Goal: Find specific page/section: Find specific page/section

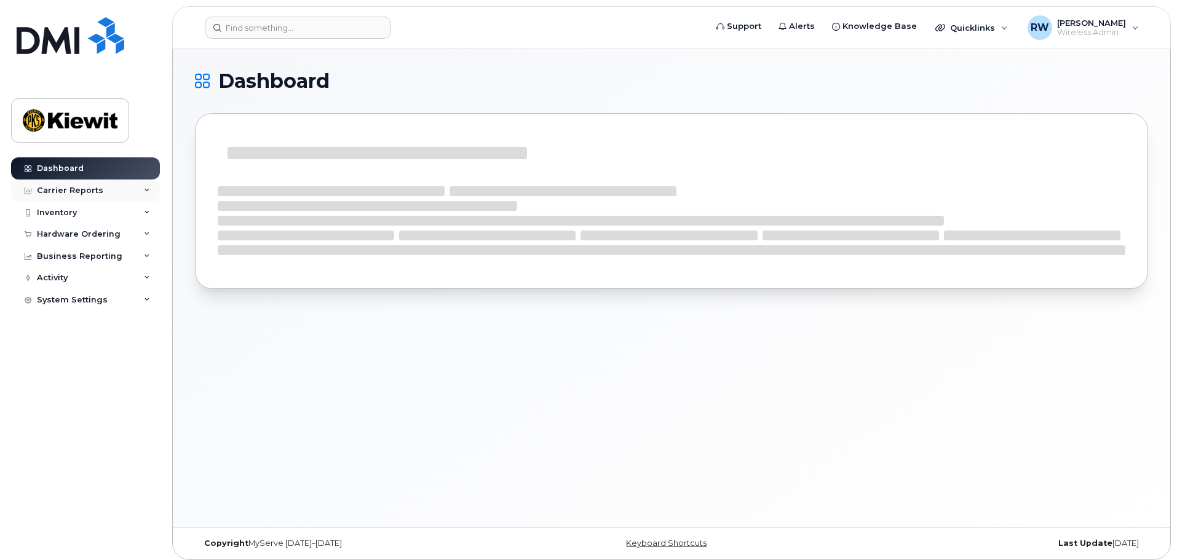
click at [145, 191] on icon at bounding box center [147, 191] width 6 height 6
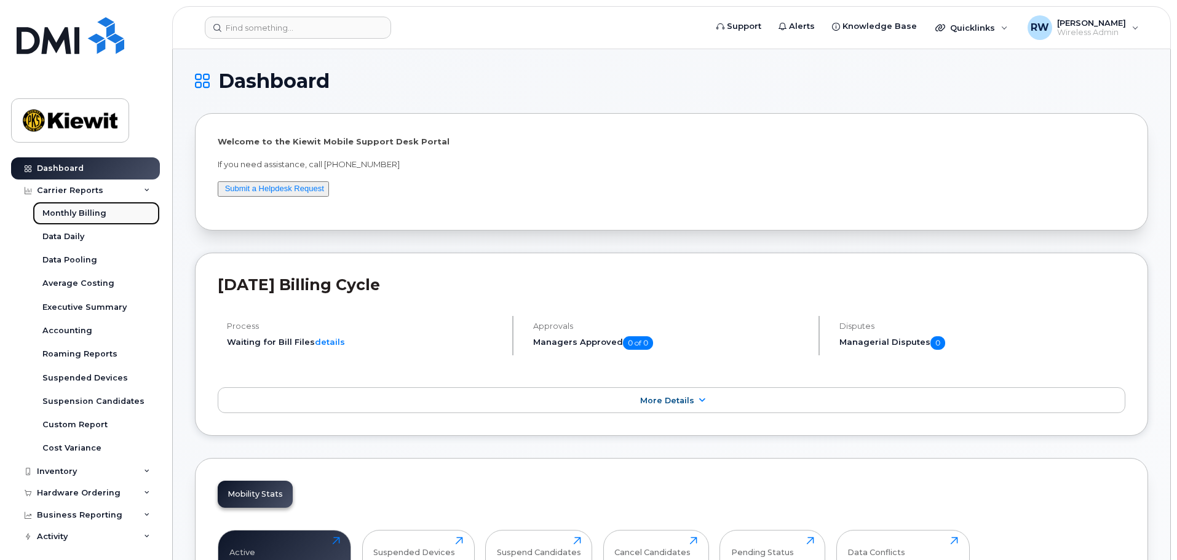
click at [87, 215] on div "Monthly Billing" at bounding box center [74, 213] width 64 height 11
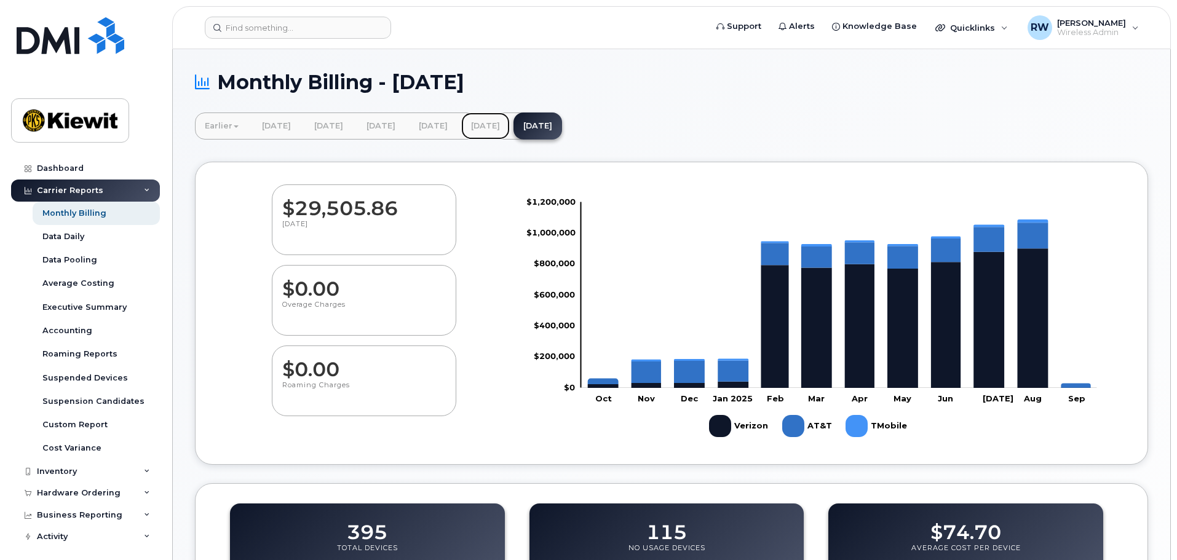
click at [510, 127] on link "August 2025" at bounding box center [485, 126] width 49 height 27
click at [510, 126] on link "August 2025" at bounding box center [485, 126] width 49 height 27
click at [802, 73] on h1 "Monthly Billing - September 2025" at bounding box center [671, 82] width 953 height 22
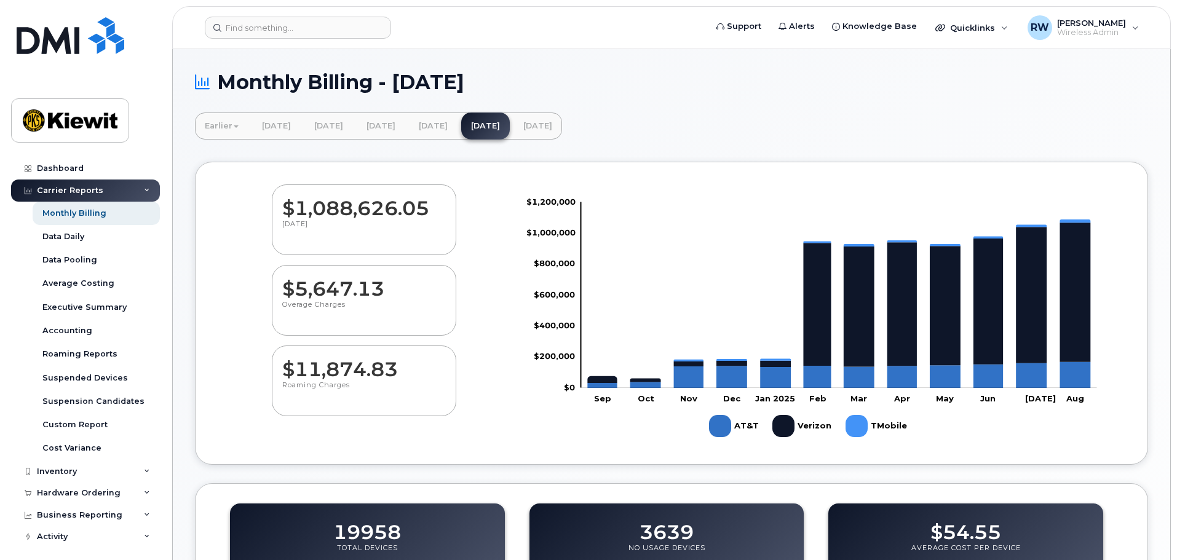
click at [835, 111] on div "Monthly Billing - August 2025" at bounding box center [671, 91] width 953 height 41
click at [67, 282] on div "Average Costing" at bounding box center [78, 283] width 72 height 11
click at [75, 330] on div "Accounting" at bounding box center [67, 330] width 50 height 11
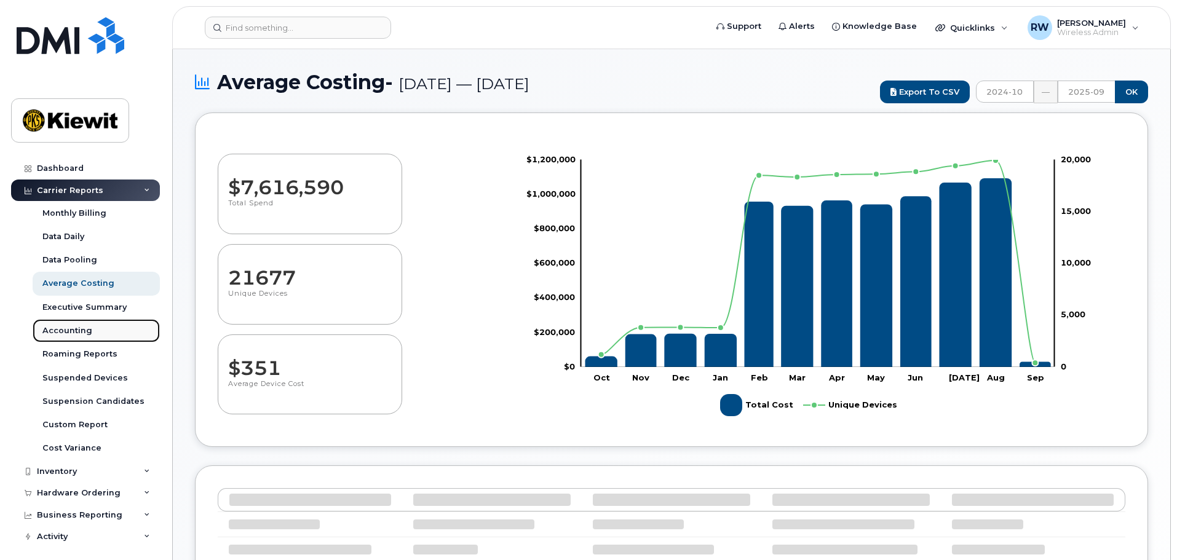
click at [75, 336] on div "Accounting" at bounding box center [67, 330] width 50 height 11
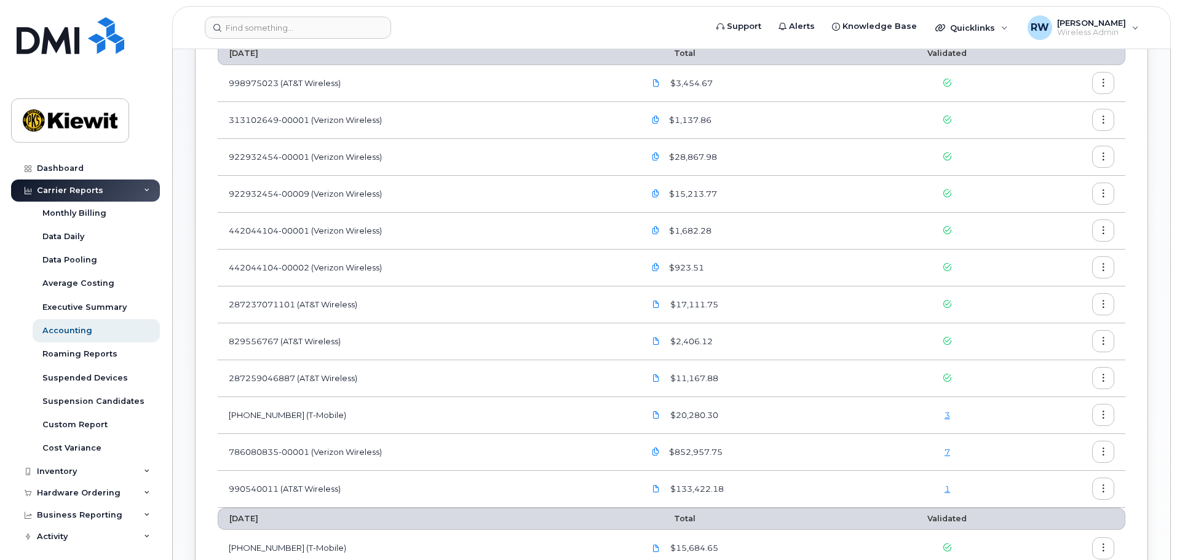
scroll to position [308, 0]
